Goal: Task Accomplishment & Management: Use online tool/utility

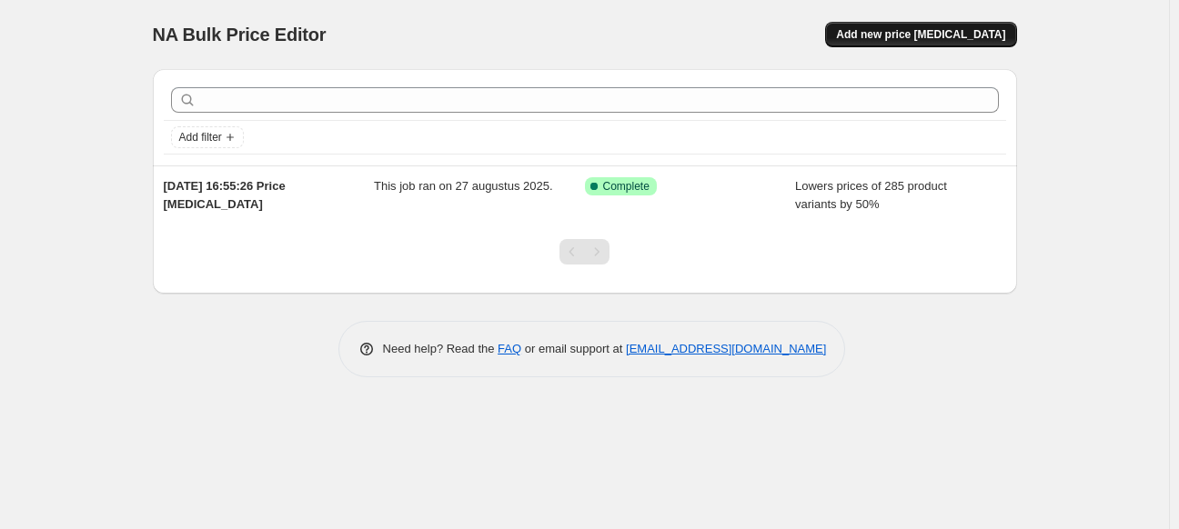
click at [949, 25] on button "Add new price [MEDICAL_DATA]" at bounding box center [920, 34] width 191 height 25
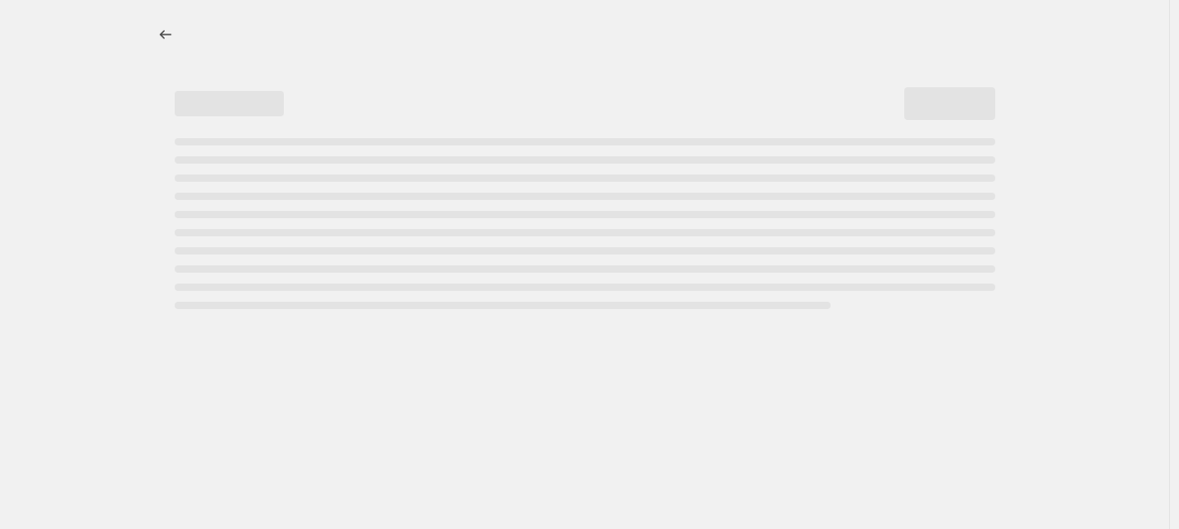
select select "percentage"
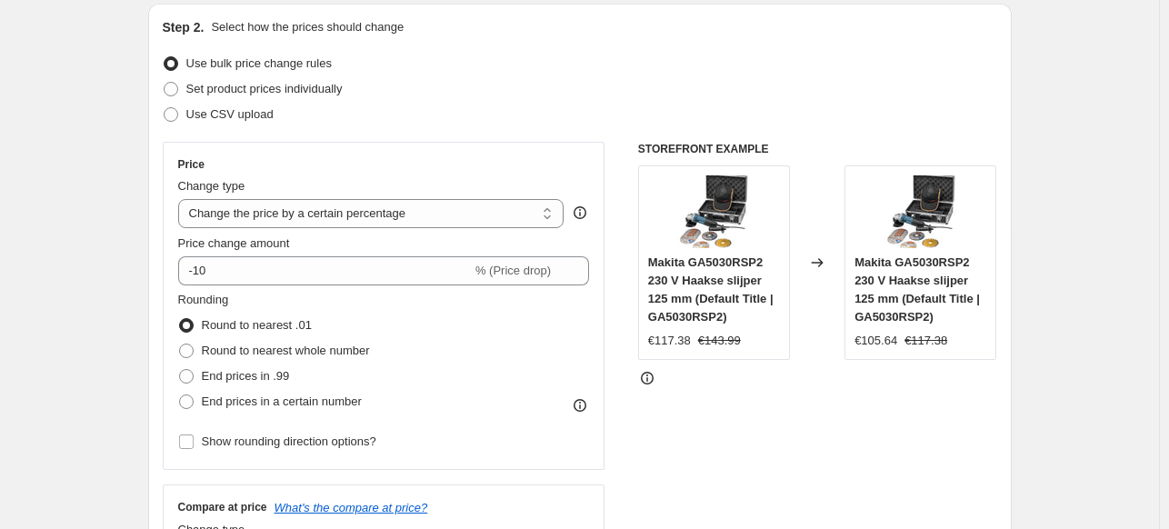
scroll to position [273, 0]
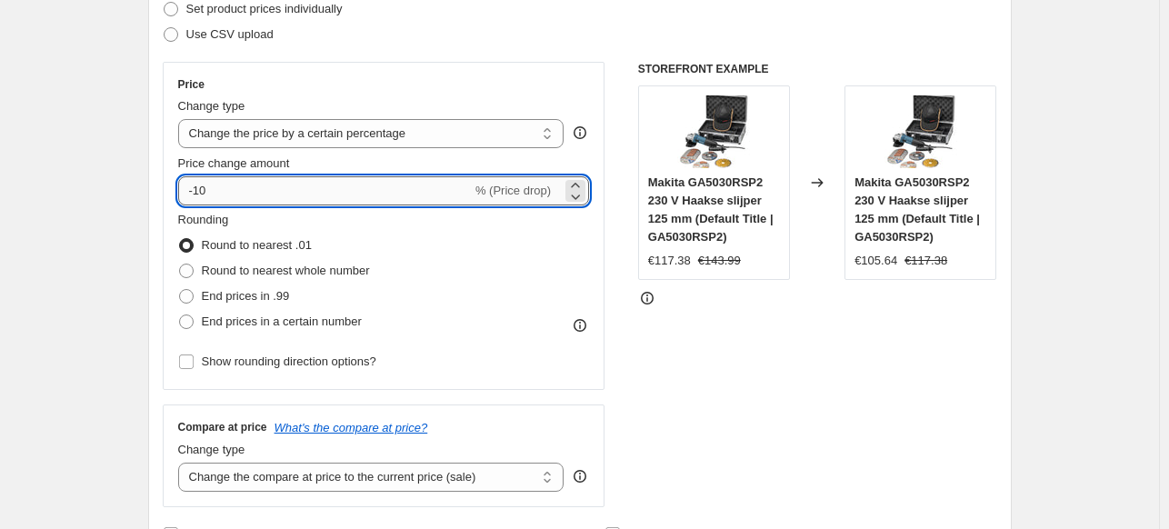
click at [311, 194] on input "-10" at bounding box center [325, 190] width 294 height 29
type input "-1"
type input "-40"
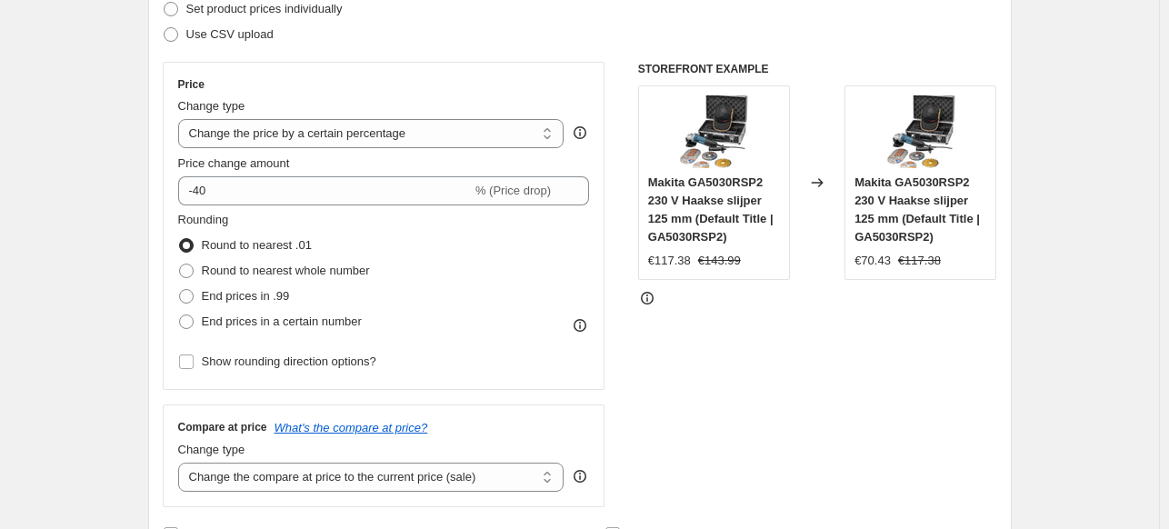
click at [804, 382] on div "STOREFRONT EXAMPLE Makita GA5030RSP2 230 V Haakse slijper 125 mm (Default Title…" at bounding box center [817, 285] width 359 height 446
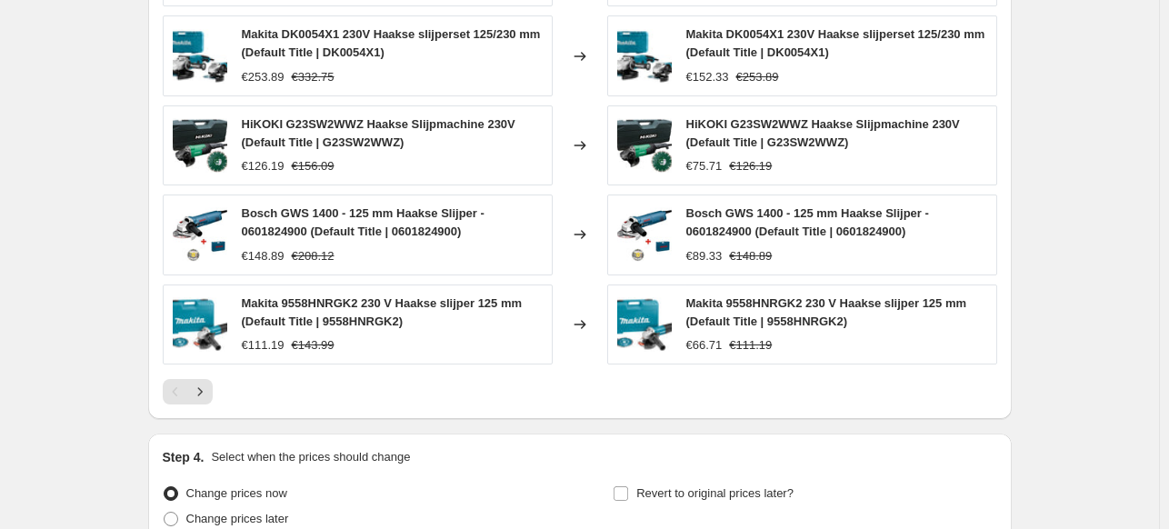
scroll to position [1182, 0]
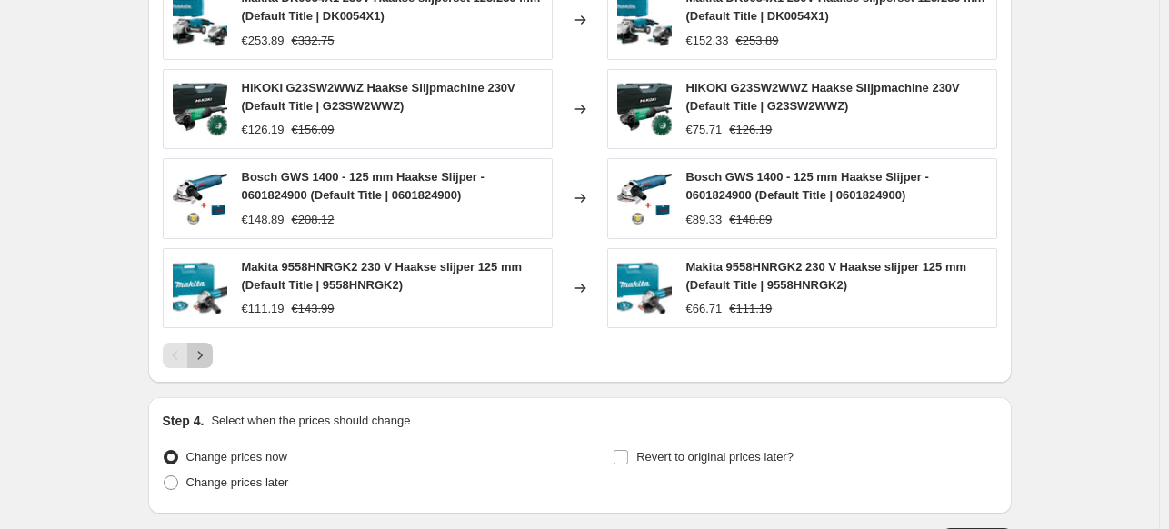
click at [204, 358] on icon "Next" at bounding box center [200, 355] width 18 height 18
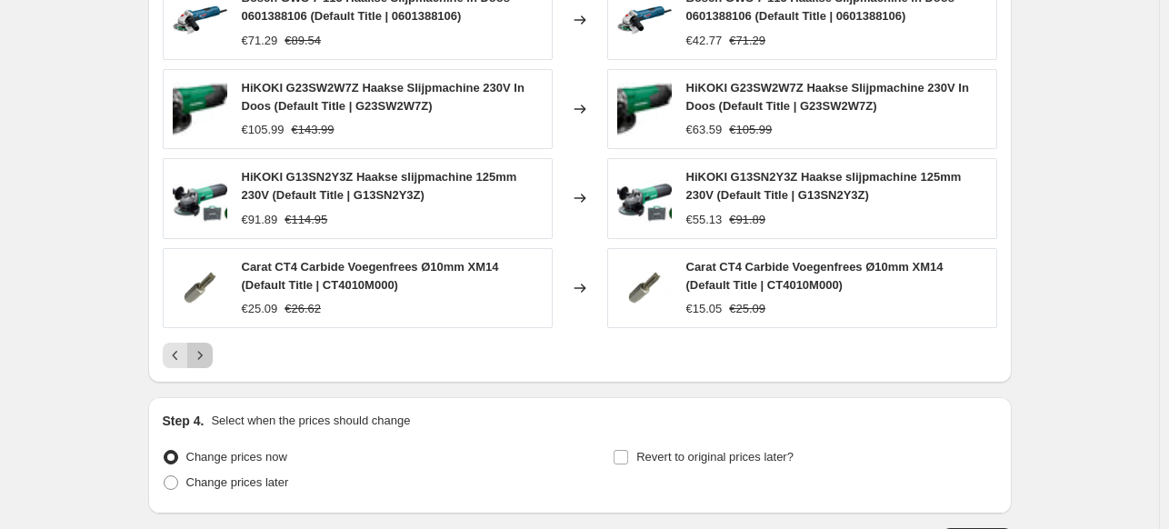
click at [207, 346] on icon "Next" at bounding box center [200, 355] width 18 height 18
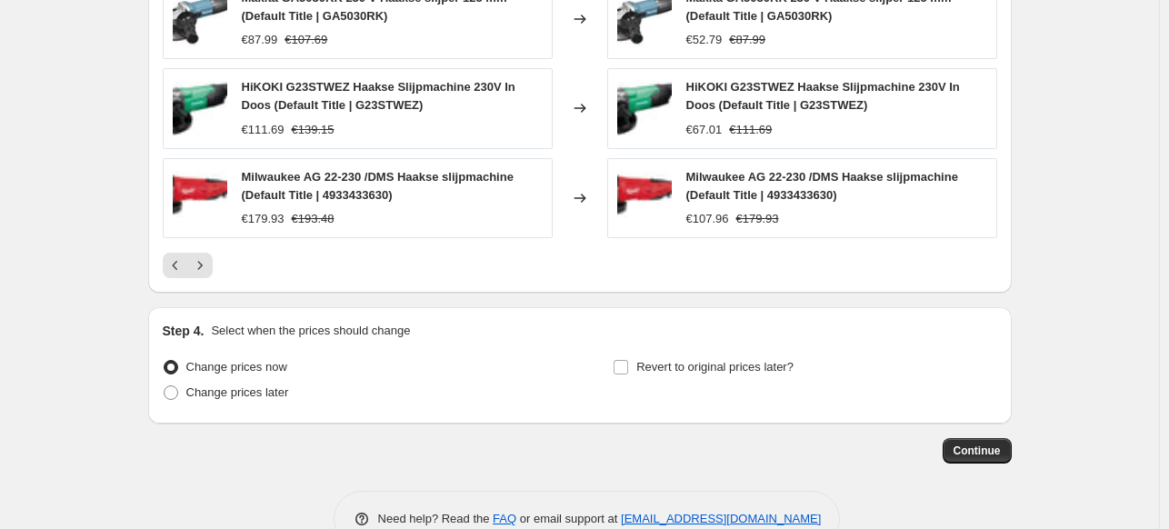
scroll to position [1273, 0]
click at [987, 447] on span "Continue" at bounding box center [977, 450] width 47 height 15
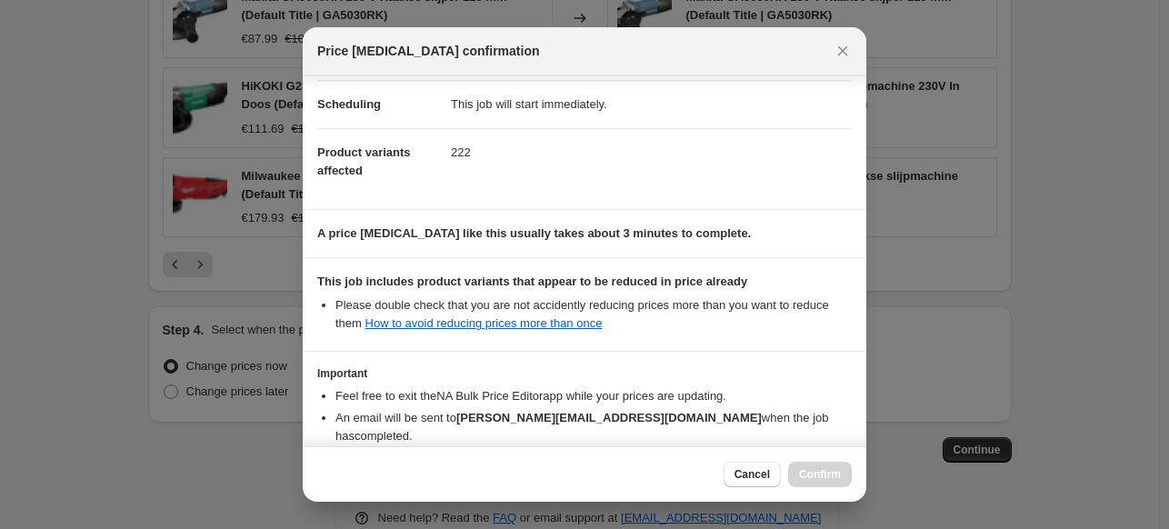
scroll to position [234, 0]
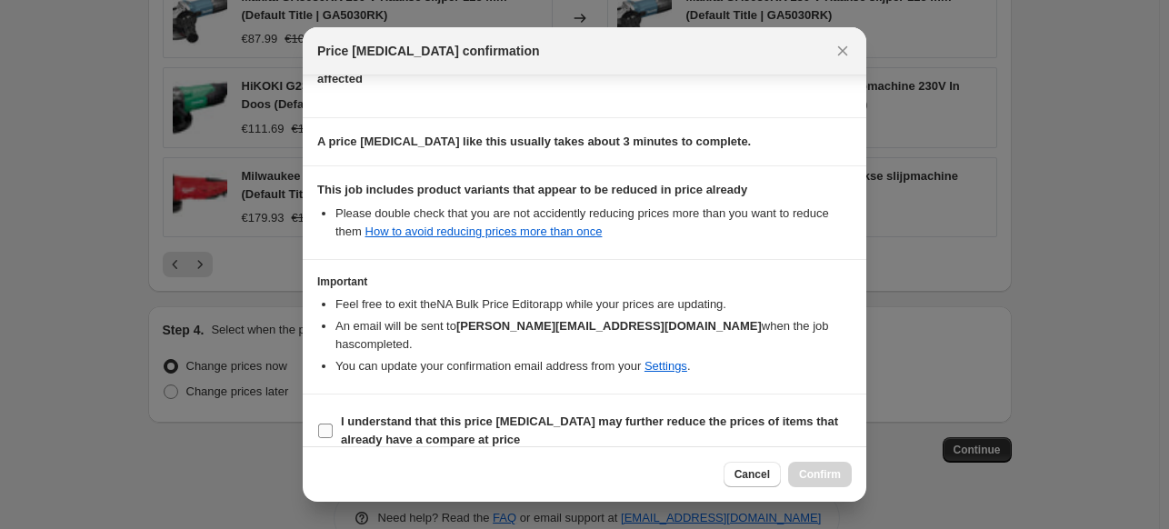
click at [499, 413] on span "I understand that this price [MEDICAL_DATA] may further reduce the prices of it…" at bounding box center [596, 431] width 511 height 36
click at [333, 424] on input "I understand that this price [MEDICAL_DATA] may further reduce the prices of it…" at bounding box center [325, 431] width 15 height 15
checkbox input "true"
click at [830, 474] on span "Confirm" at bounding box center [820, 474] width 42 height 15
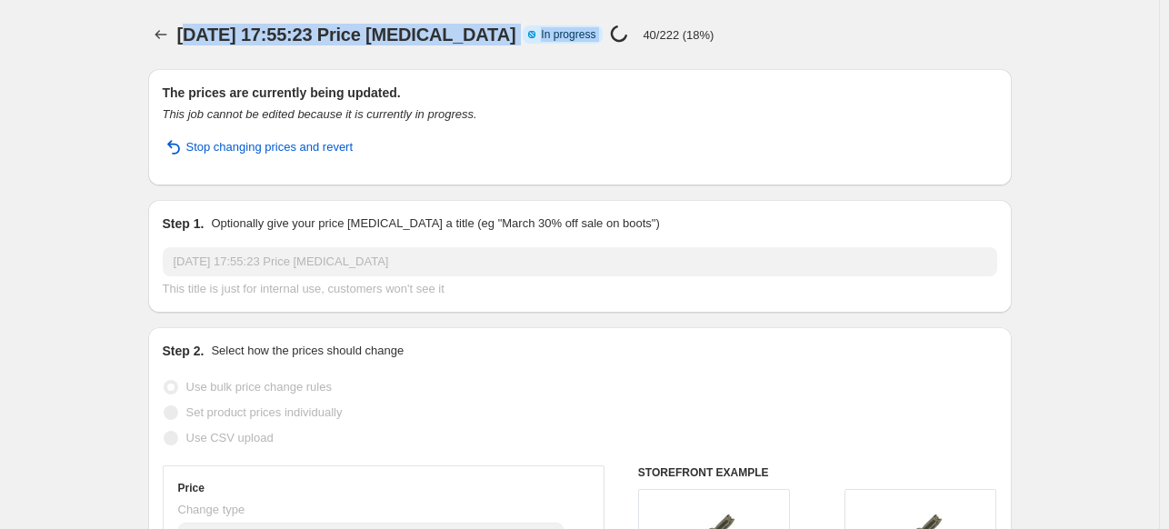
drag, startPoint x: 760, startPoint y: 47, endPoint x: 191, endPoint y: 25, distance: 569.7
click at [191, 25] on div "[DATE] 17:55:23 Price [MEDICAL_DATA]. This page is ready [DATE] 17:55:23 Price …" at bounding box center [580, 34] width 864 height 69
click at [191, 25] on span "[DATE] 17:55:23 Price [MEDICAL_DATA]" at bounding box center [346, 35] width 339 height 20
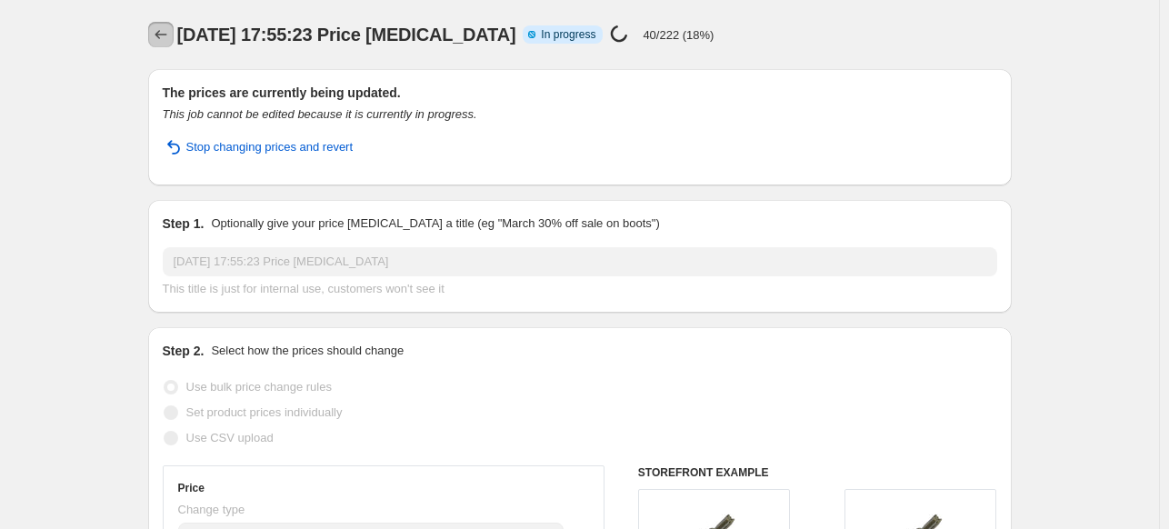
drag, startPoint x: 176, startPoint y: 26, endPoint x: 218, endPoint y: 27, distance: 42.8
click at [218, 27] on div "[DATE] 17:55:23 Price [MEDICAL_DATA] Info Partially complete In progress Price …" at bounding box center [580, 34] width 864 height 25
click at [198, 33] on span "[DATE] 17:55:23 Price [MEDICAL_DATA]" at bounding box center [346, 35] width 339 height 20
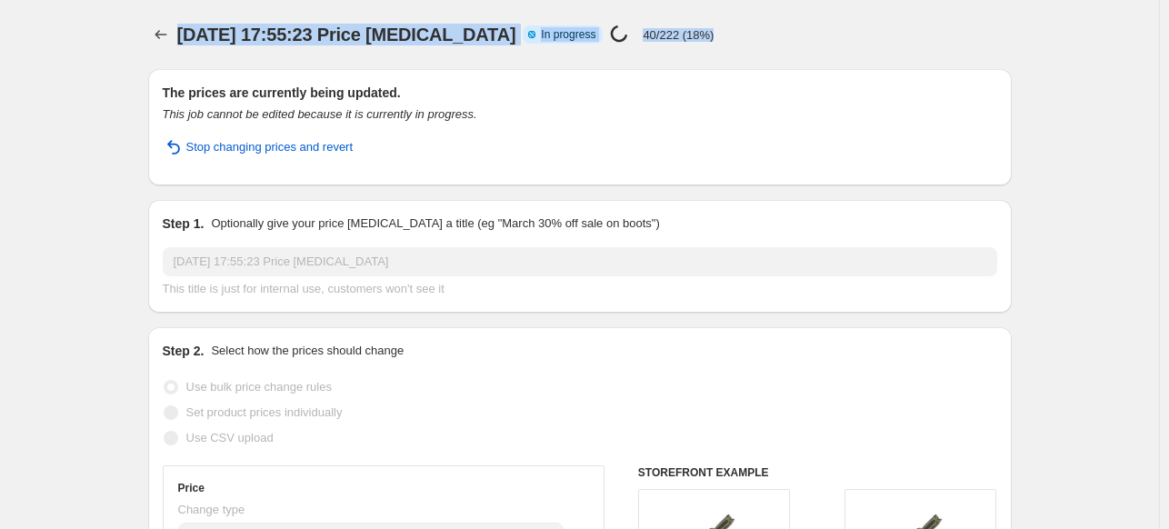
drag, startPoint x: 182, startPoint y: 35, endPoint x: 1178, endPoint y: 9, distance: 996.1
click at [1169, 9] on html "Home Settings Plans Skip to content [DATE] 17:55:23 Price [MEDICAL_DATA]. This …" at bounding box center [584, 264] width 1169 height 529
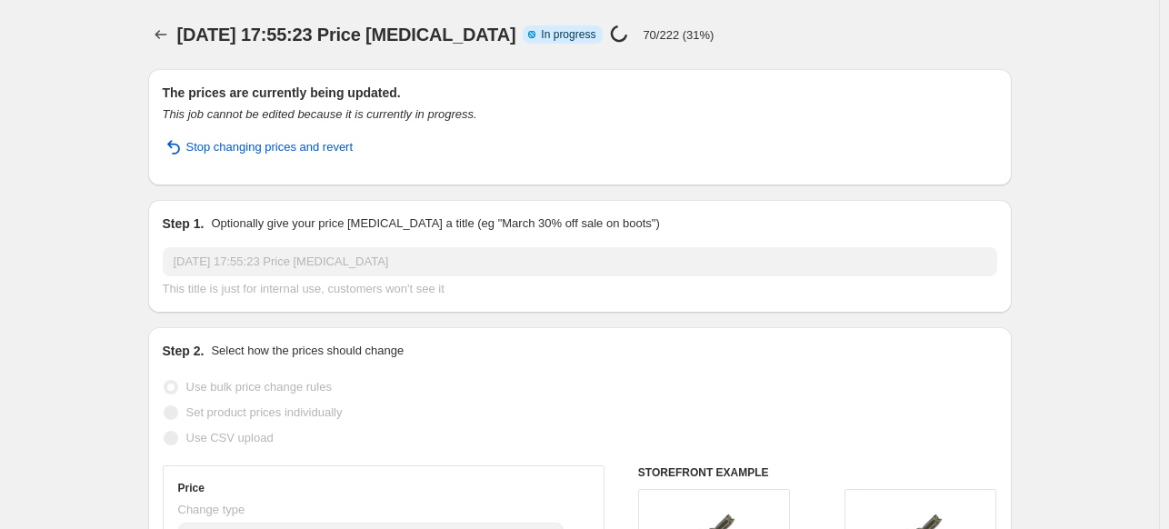
click at [703, 15] on div "[DATE] 17:55:23 Price [MEDICAL_DATA]. This page is ready [DATE] 17:55:23 Price …" at bounding box center [580, 34] width 864 height 69
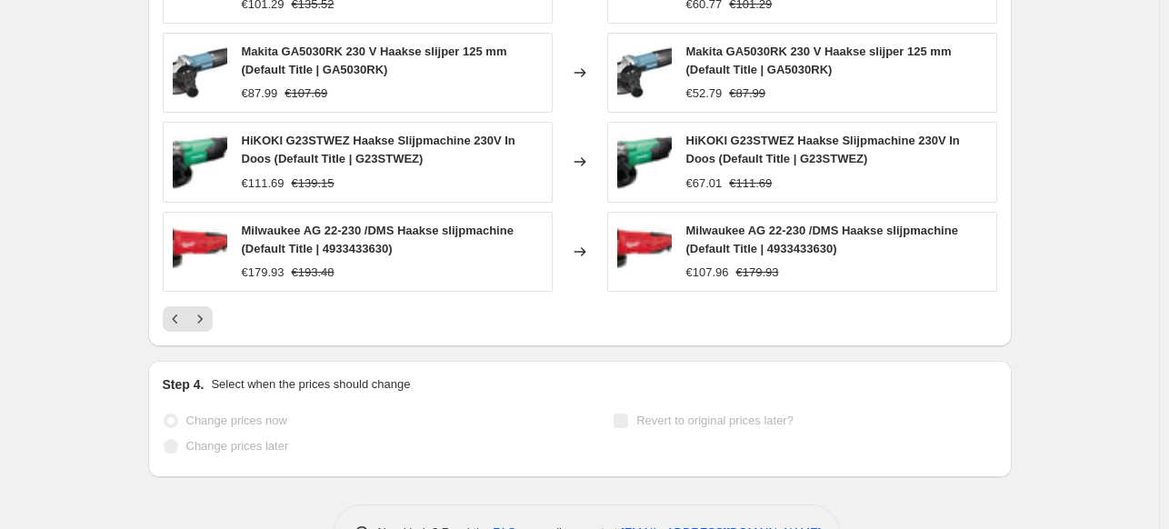
scroll to position [1134, 0]
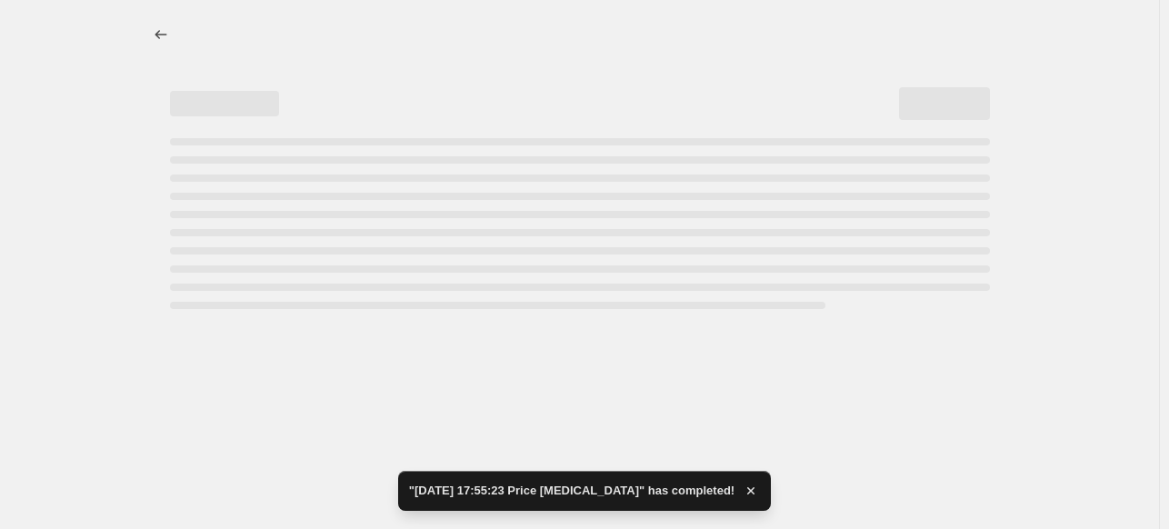
select select "percentage"
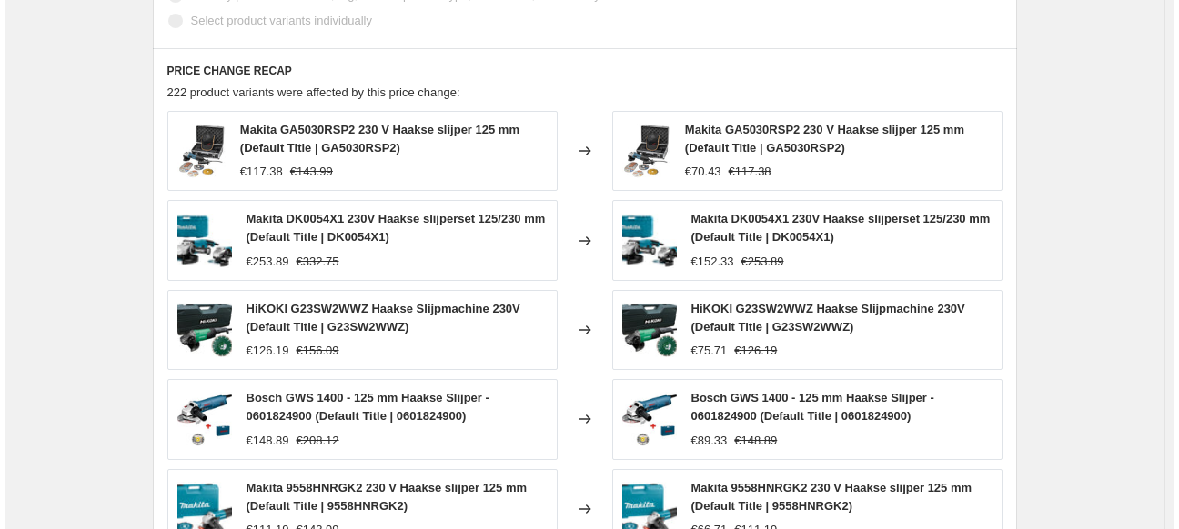
scroll to position [0, 0]
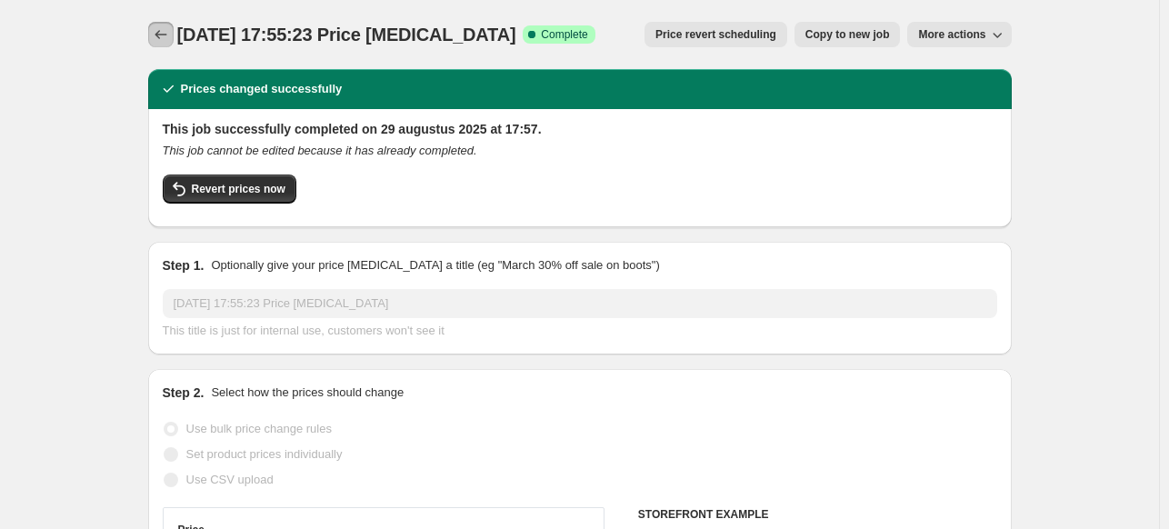
click at [167, 27] on icon "Price change jobs" at bounding box center [161, 34] width 18 height 18
